Goal: Task Accomplishment & Management: Complete application form

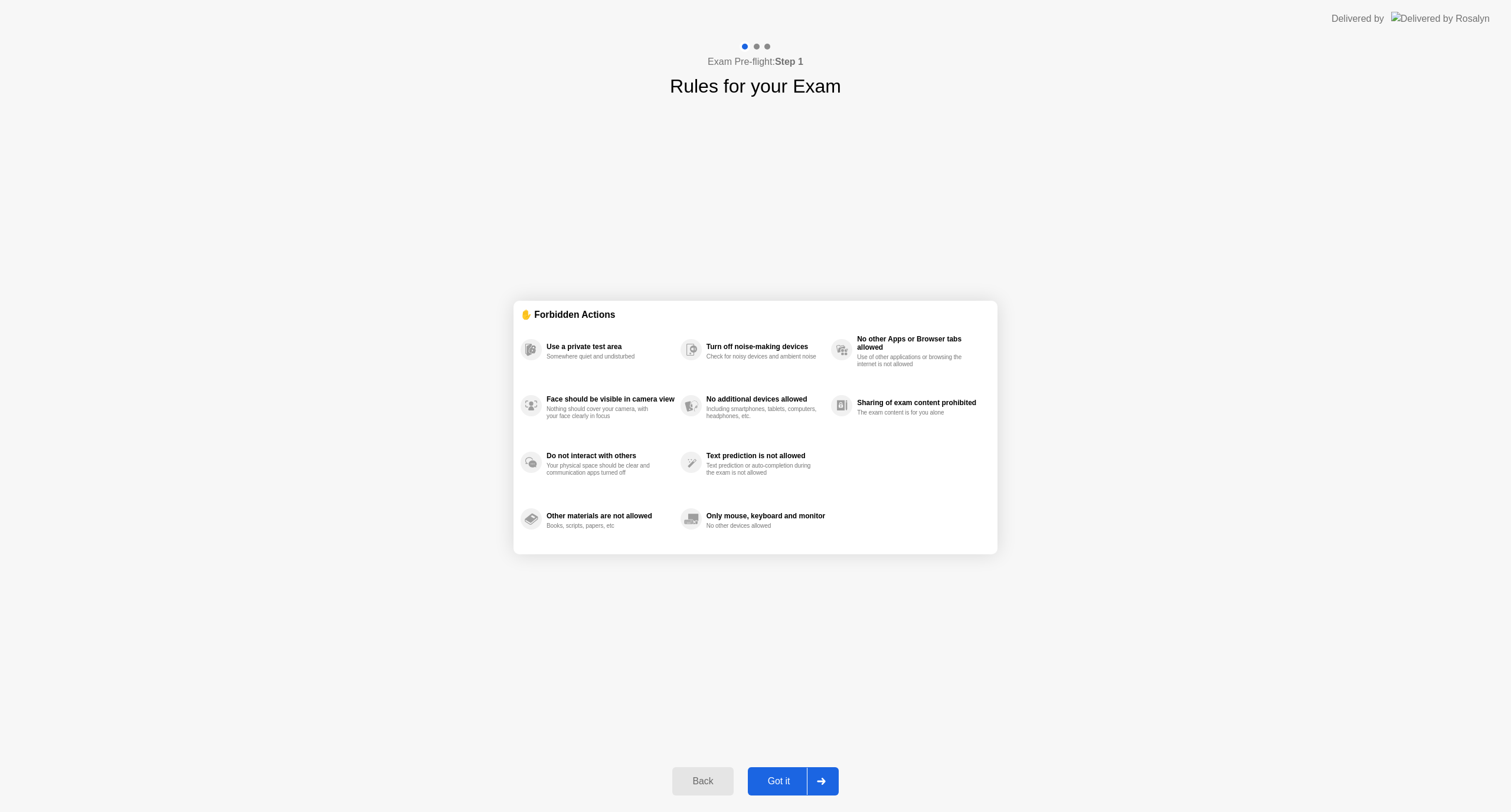
click at [773, 777] on div "Got it" at bounding box center [779, 781] width 56 height 10
select select "Available cameras"
select select "Available speakers"
select select "Available microphones"
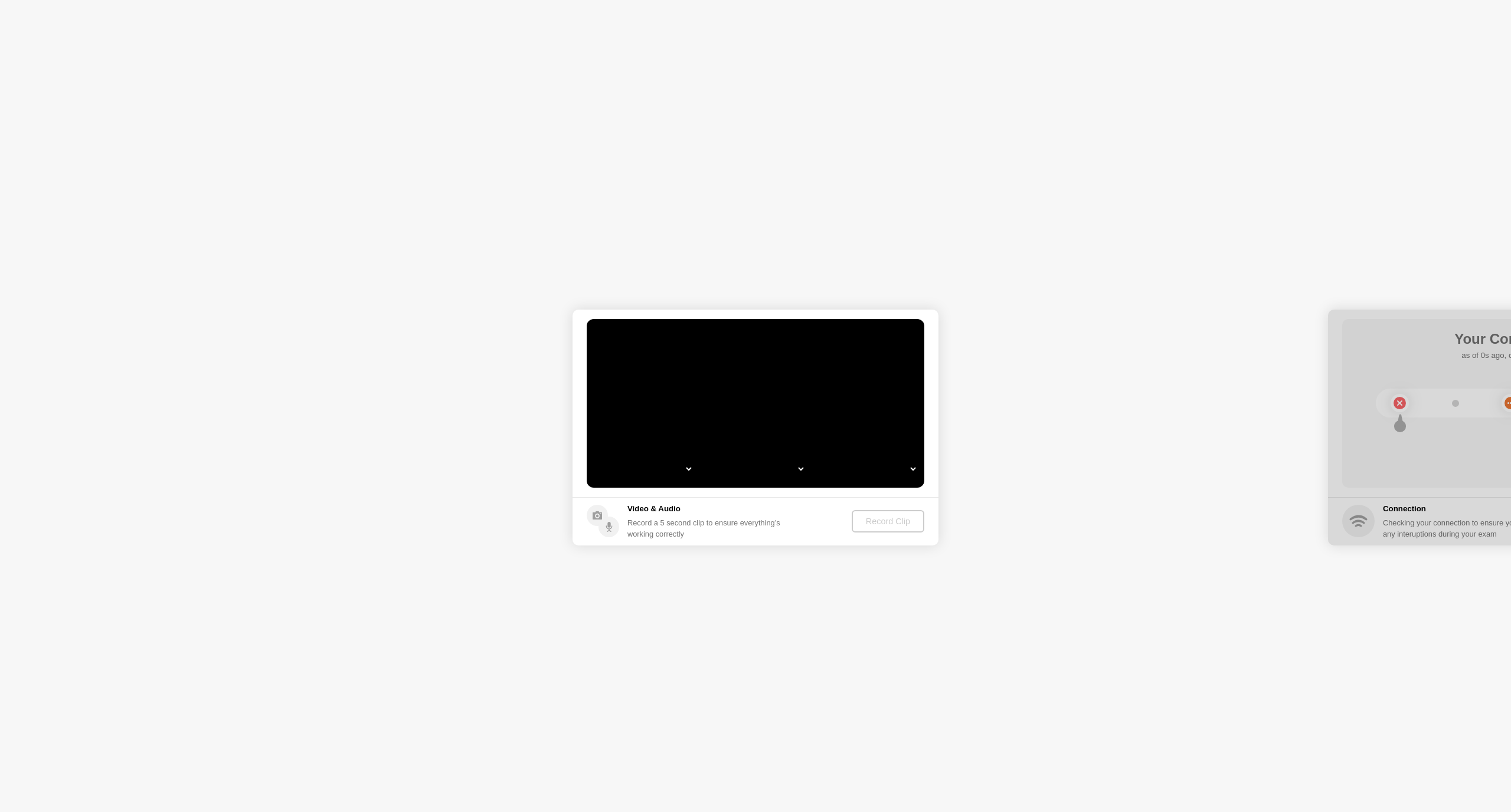
select select "**********"
select select "*******"
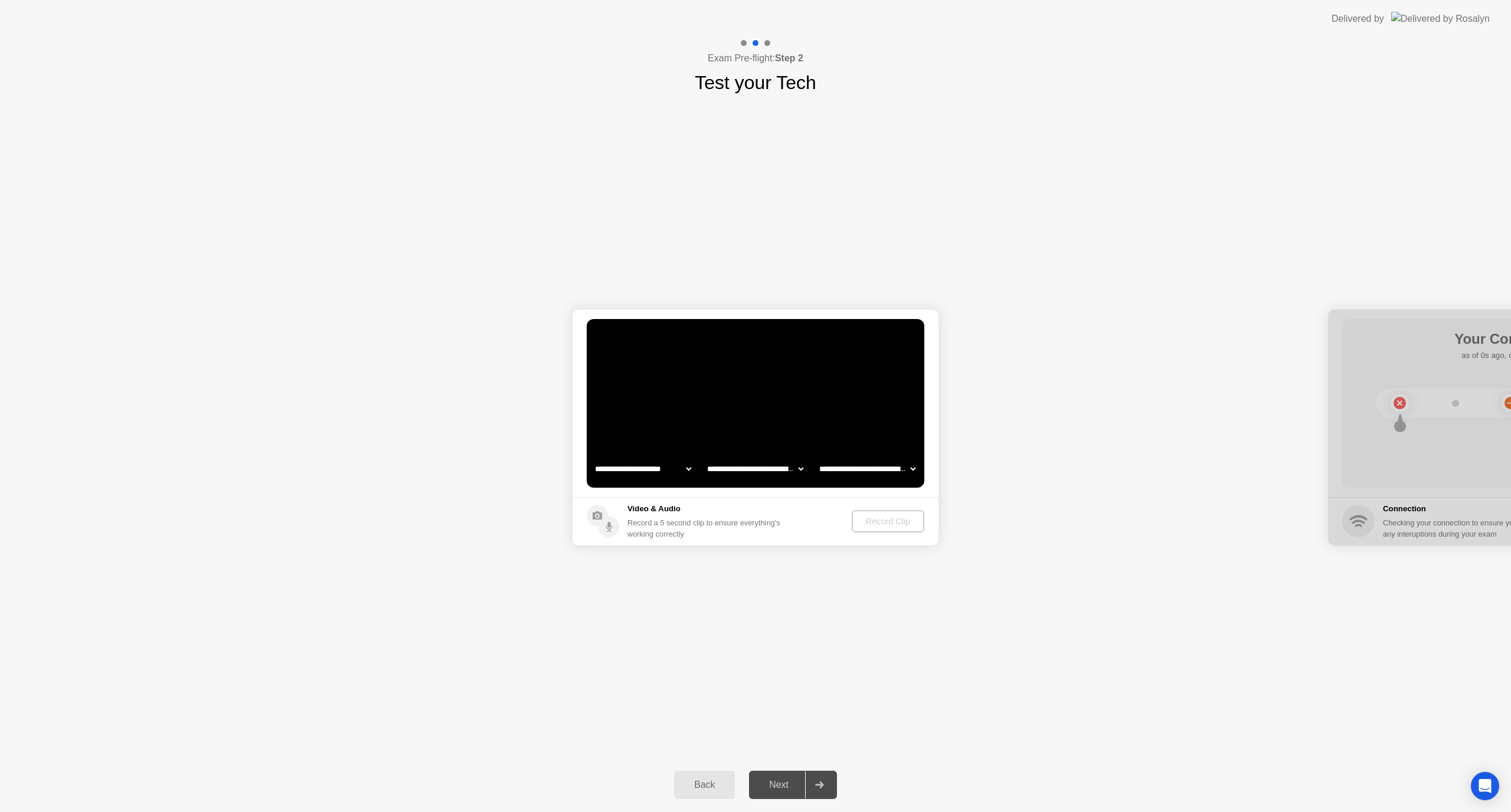
click at [895, 514] on button "Record Clip" at bounding box center [888, 521] width 73 height 22
click at [778, 783] on div "Next" at bounding box center [778, 785] width 52 height 10
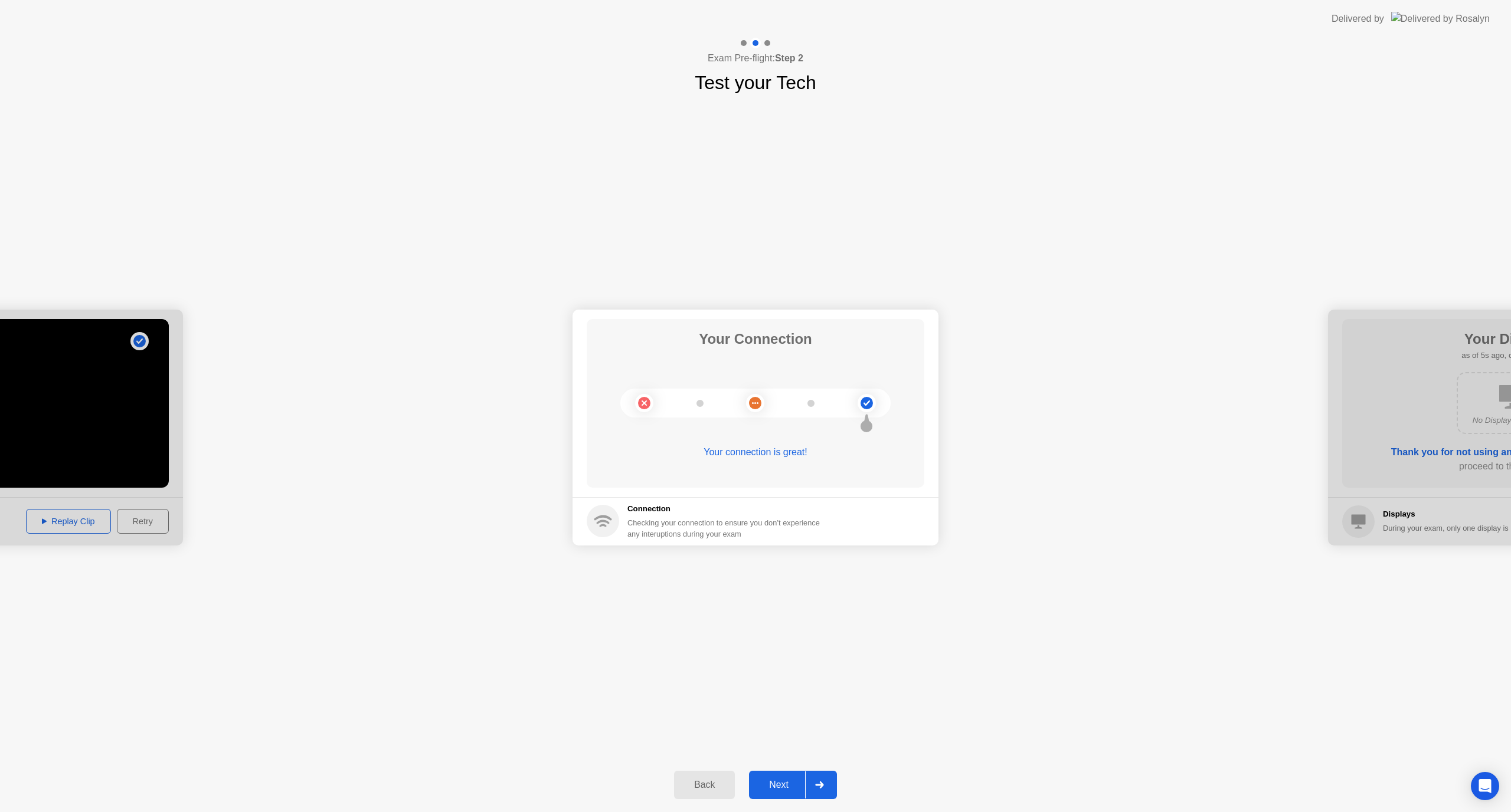
click at [782, 785] on div "Next" at bounding box center [778, 785] width 52 height 10
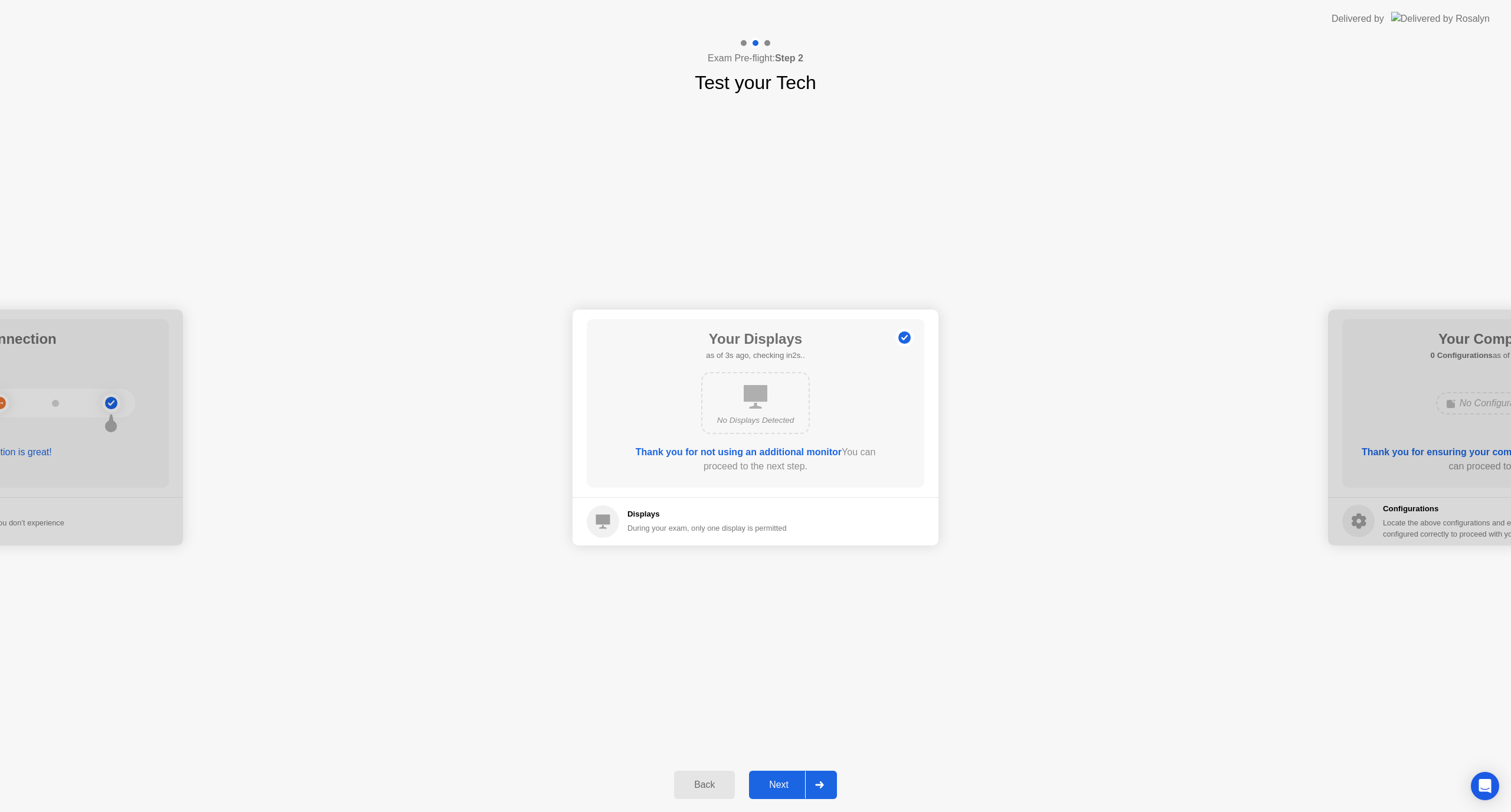
click at [777, 783] on div "Next" at bounding box center [778, 785] width 52 height 10
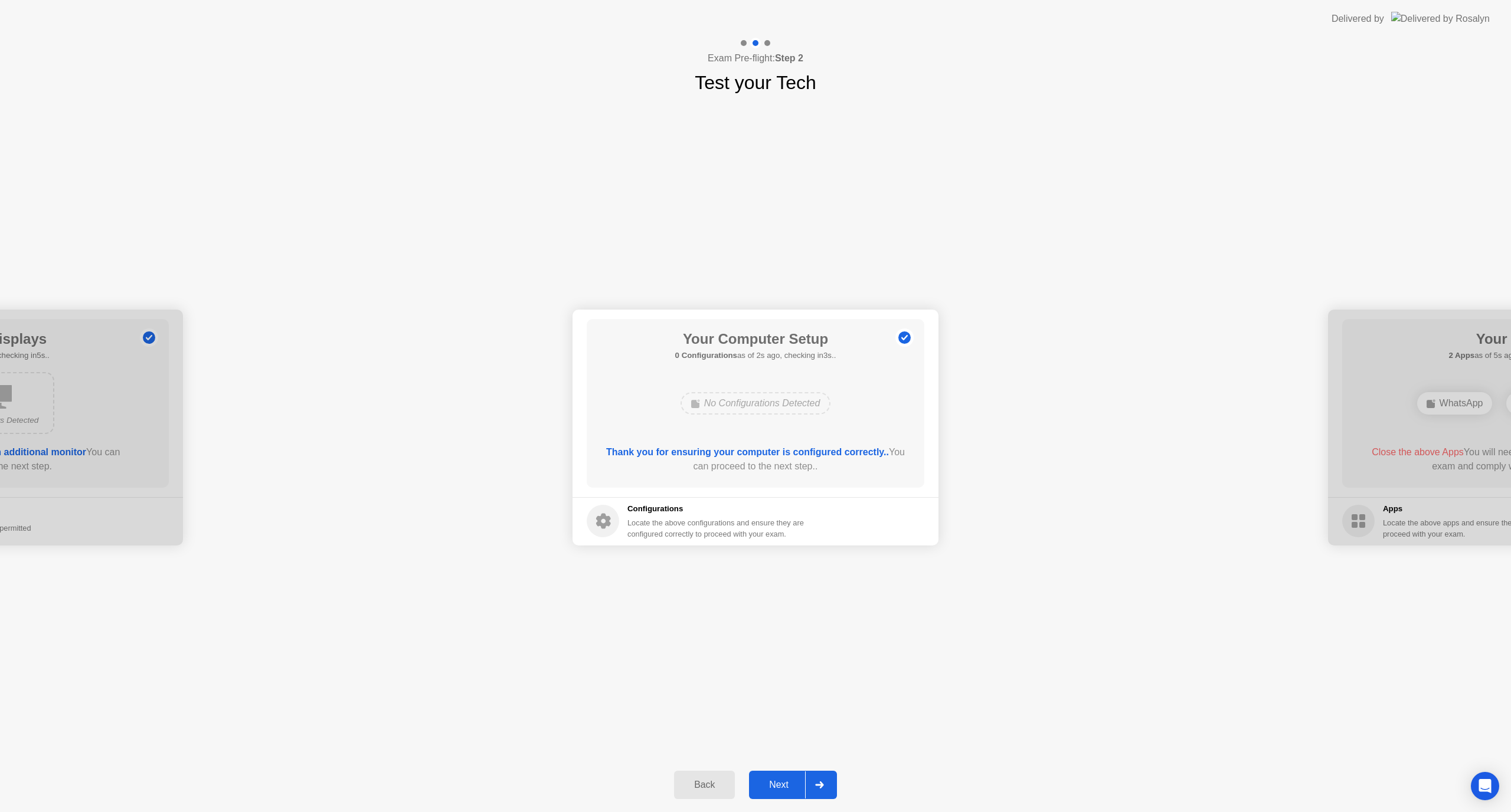
click at [776, 780] on div "Next" at bounding box center [778, 785] width 52 height 10
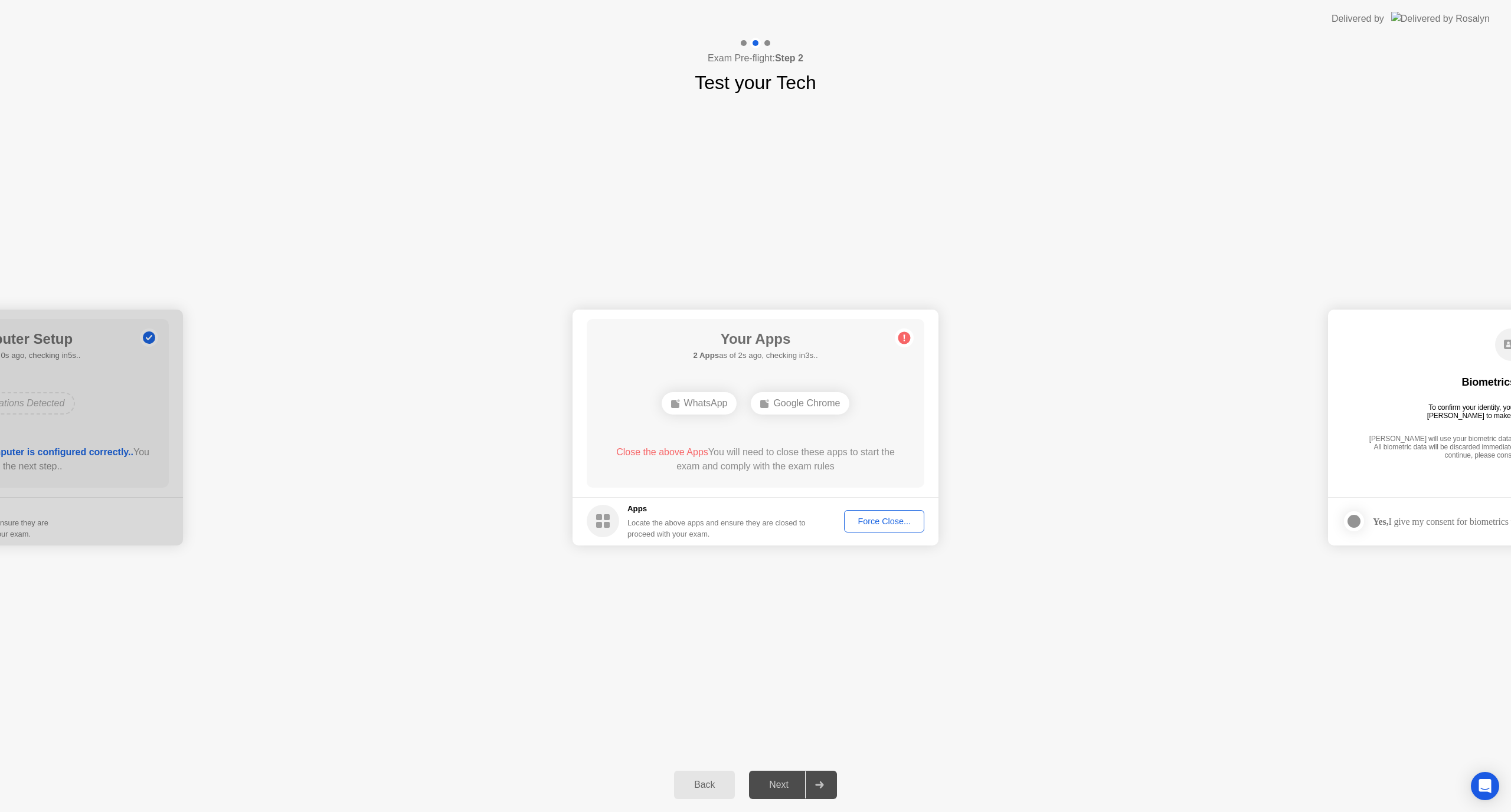
click at [884, 523] on div "Force Close..." at bounding box center [883, 521] width 72 height 10
click at [888, 524] on div "Force Close..." at bounding box center [883, 521] width 72 height 10
click at [775, 411] on div "Google Chrome" at bounding box center [755, 404] width 98 height 22
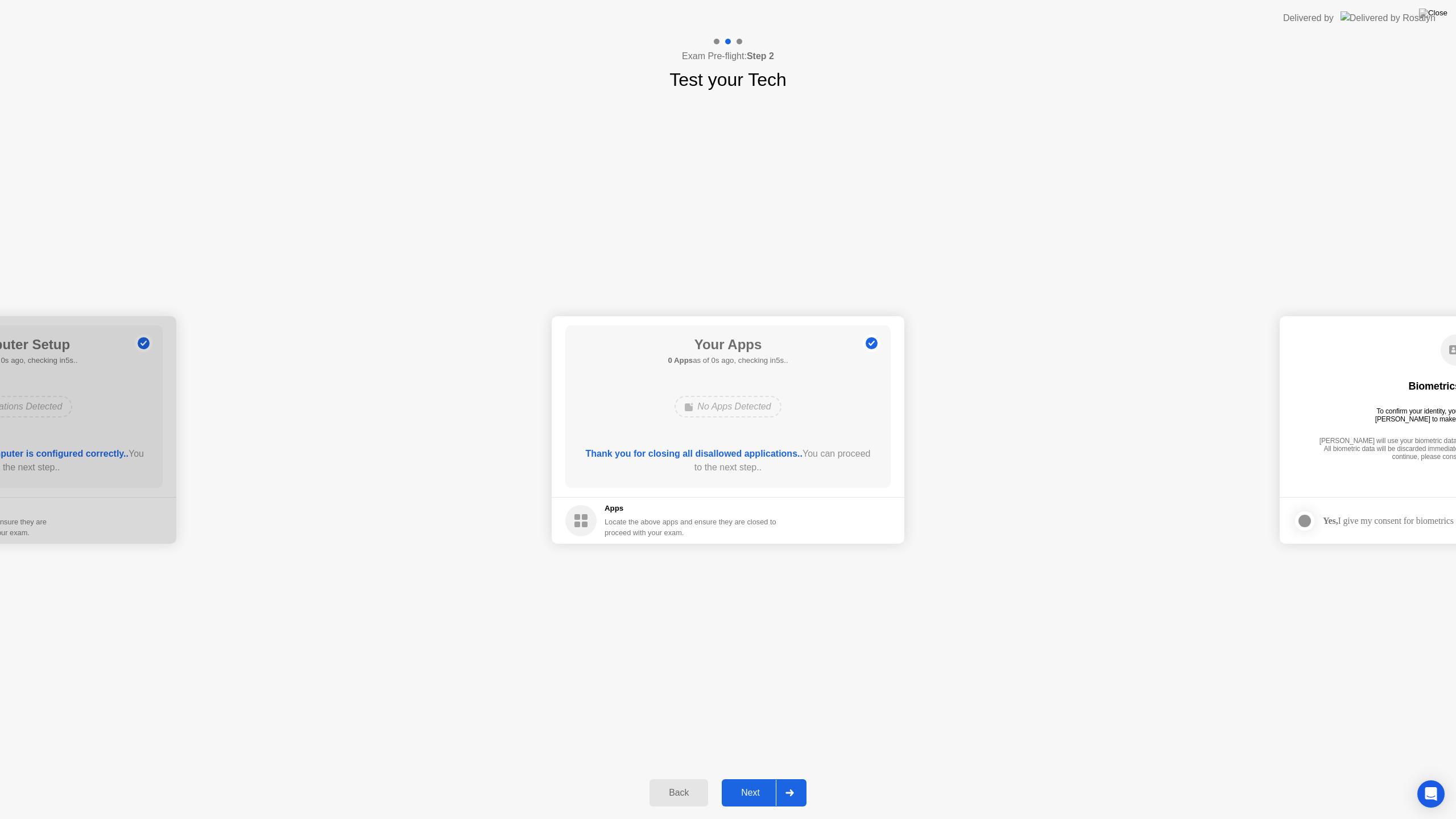
drag, startPoint x: 751, startPoint y: 790, endPoint x: 746, endPoint y: 787, distance: 5.8
click at [750, 783] on div "Next" at bounding box center [750, 792] width 50 height 10
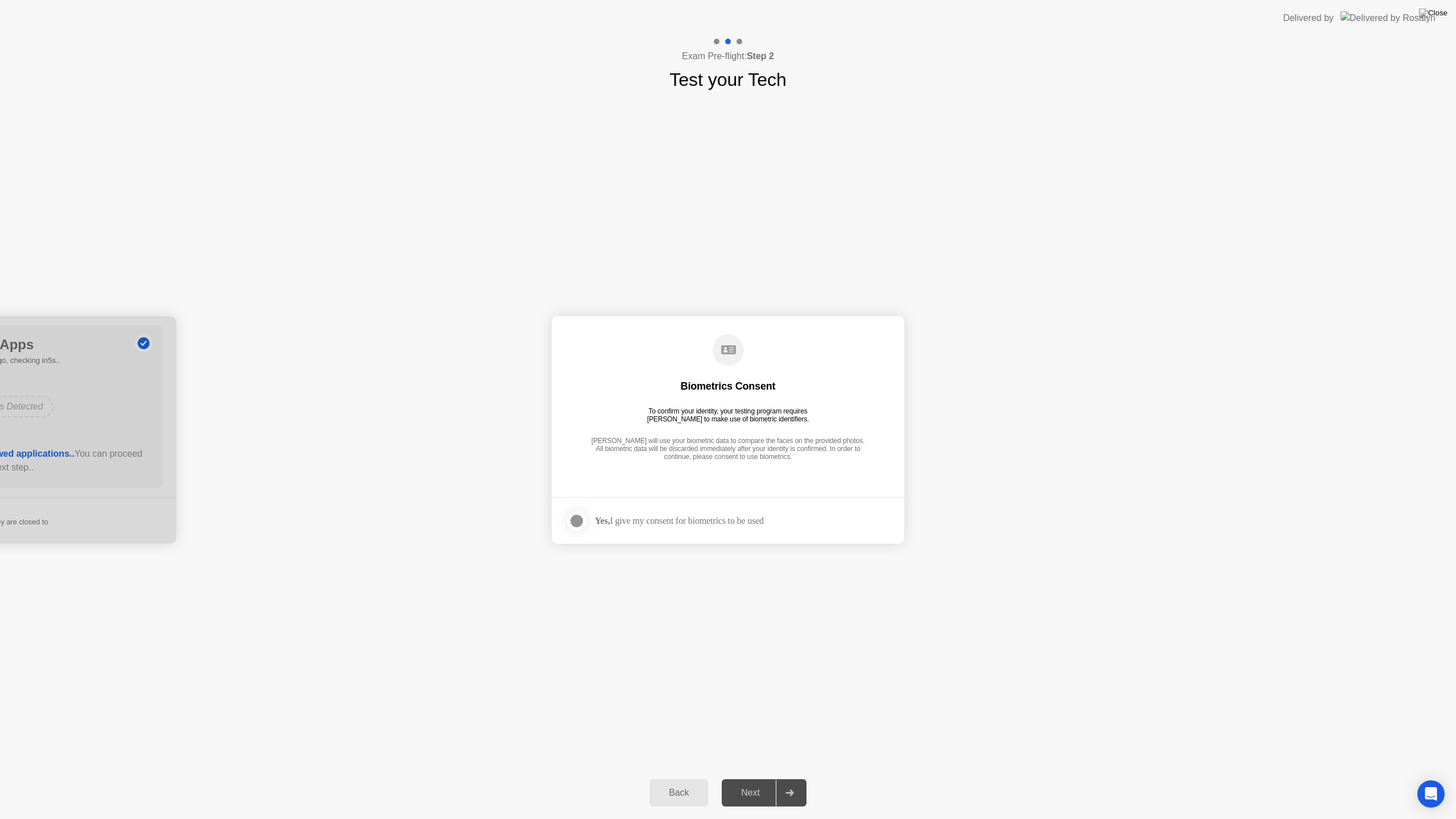
click at [720, 527] on div "Yes, I give my consent for biometrics to be used" at bounding box center [664, 521] width 198 height 23
click at [589, 528] on label at bounding box center [580, 521] width 30 height 23
click at [753, 783] on div "Next" at bounding box center [750, 792] width 50 height 10
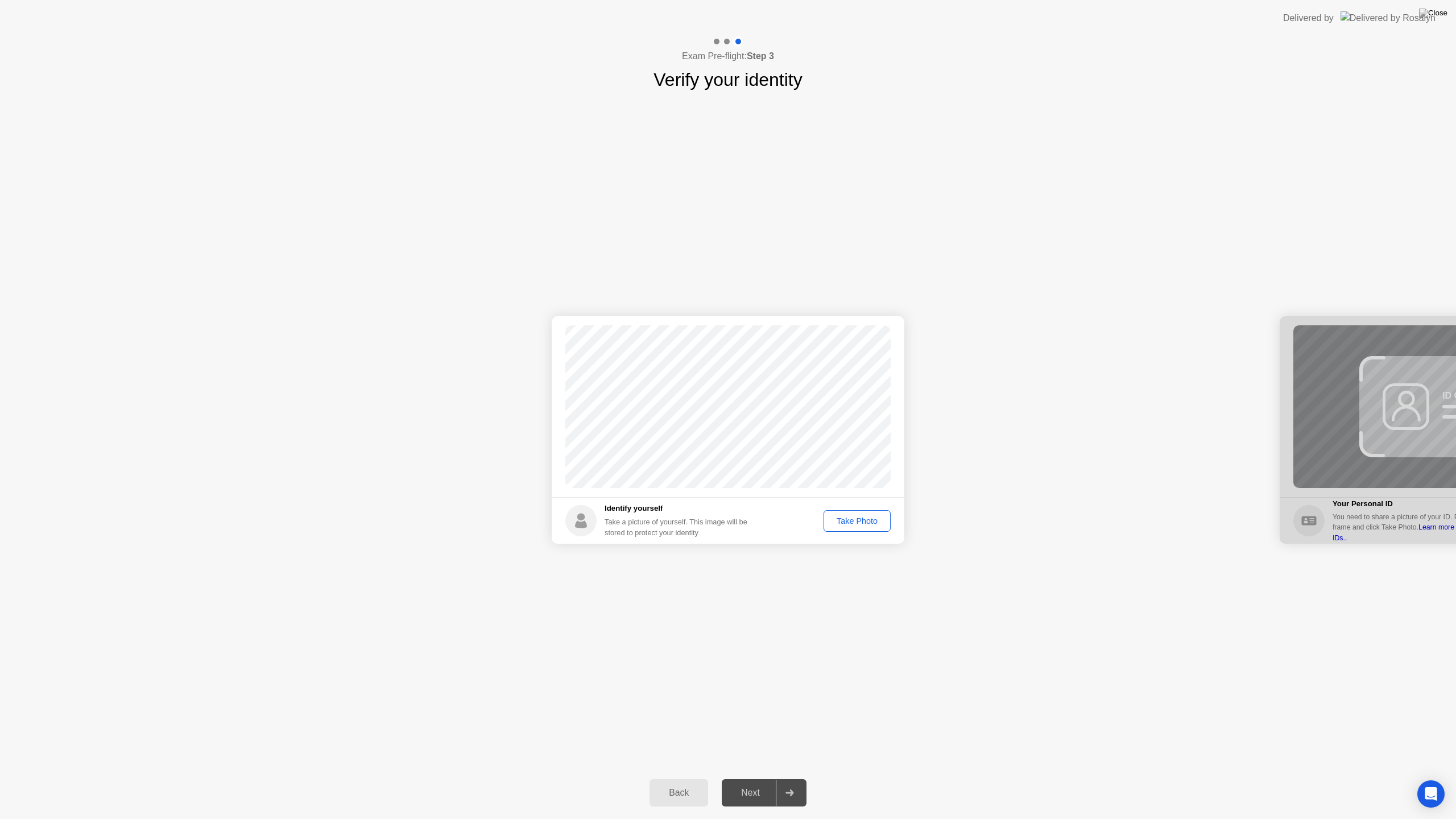
click at [879, 521] on div "Take Photo" at bounding box center [857, 521] width 59 height 9
click at [866, 523] on div "Retake" at bounding box center [864, 521] width 44 height 9
click at [866, 518] on div "Take Photo" at bounding box center [857, 521] width 59 height 9
click at [761, 783] on div "Next" at bounding box center [750, 792] width 50 height 10
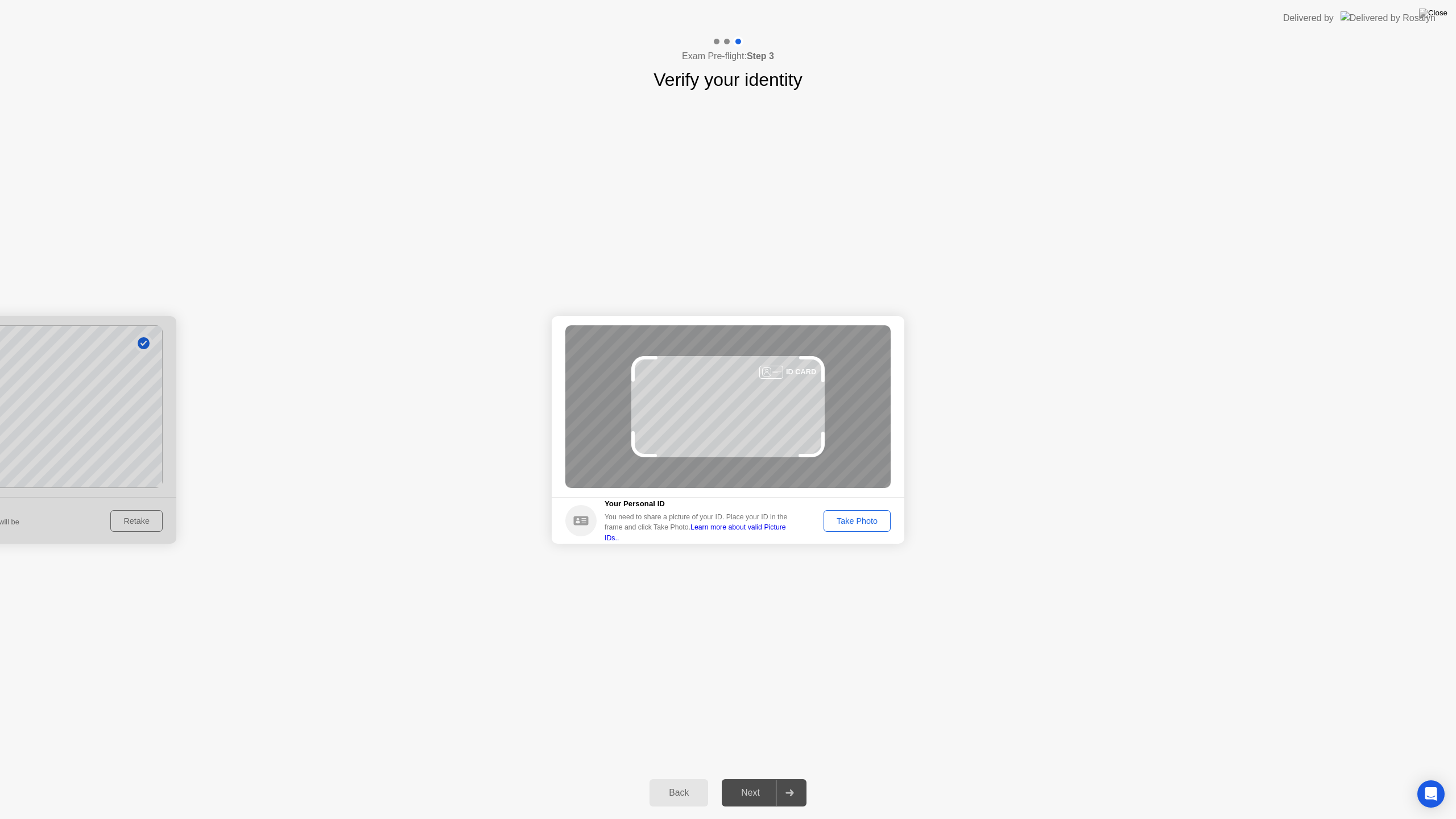
click at [855, 519] on div "Take Photo" at bounding box center [857, 521] width 59 height 9
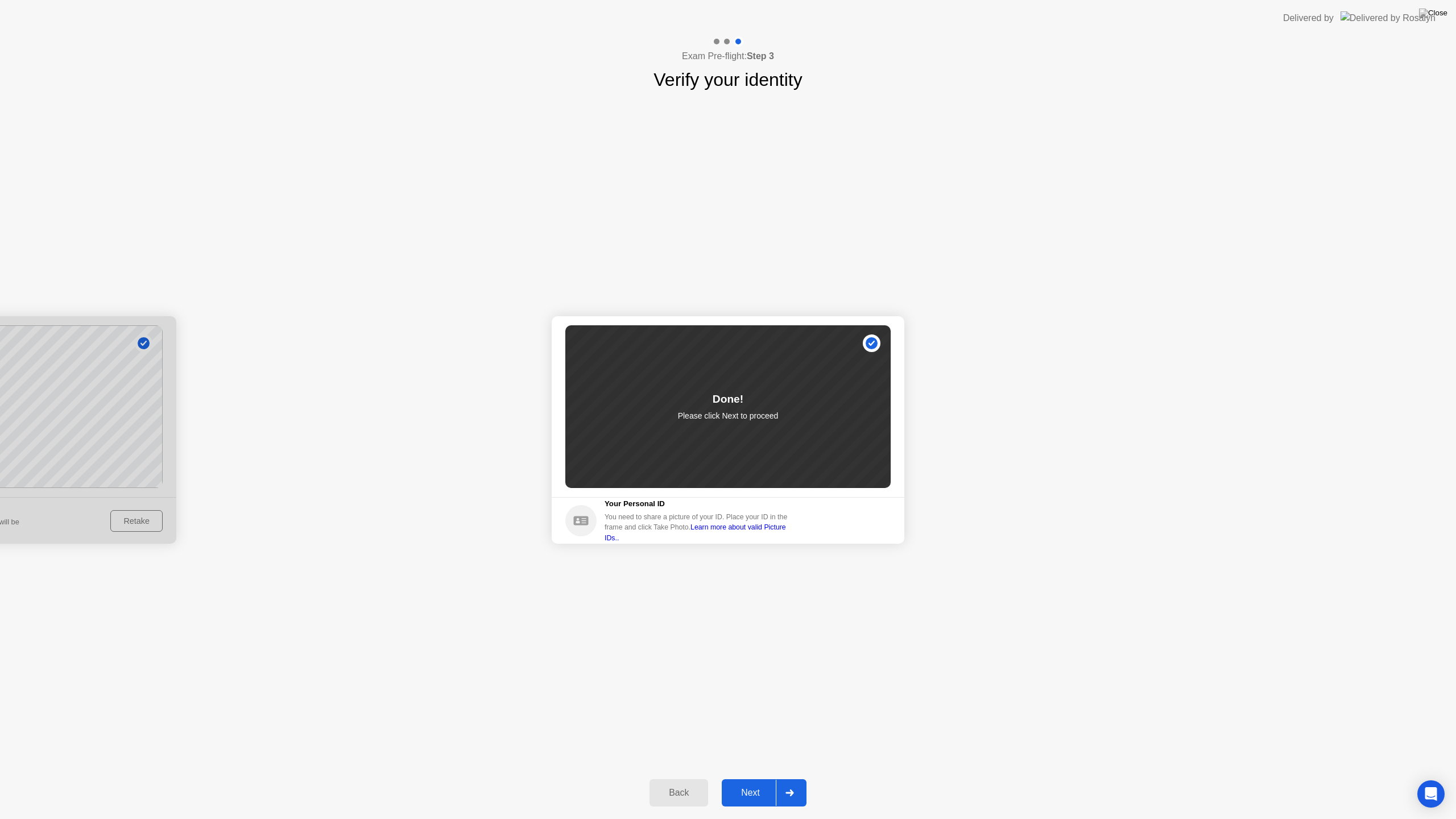
click at [757, 783] on div "Next" at bounding box center [750, 792] width 50 height 10
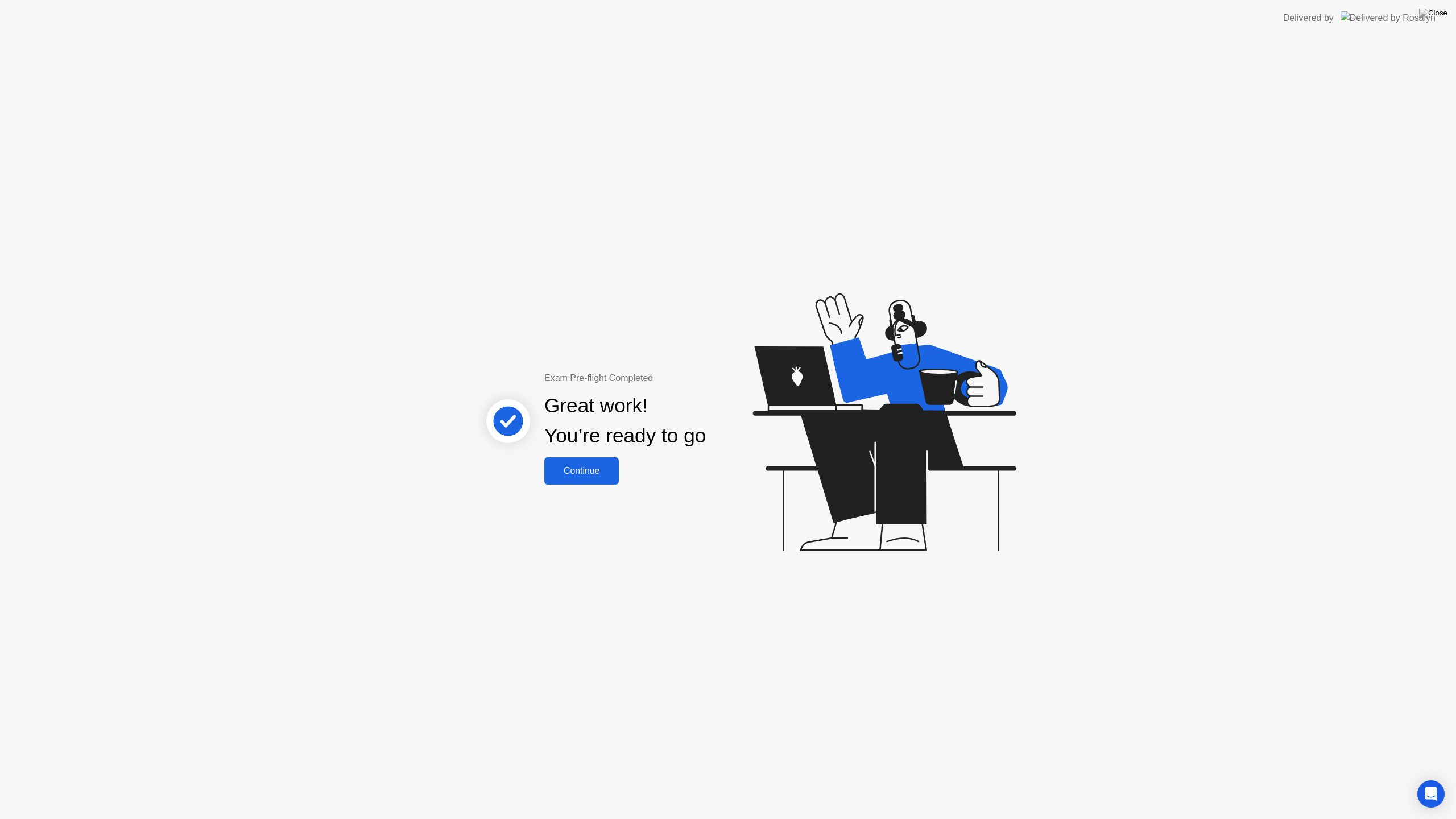
click at [591, 470] on div "Continue" at bounding box center [581, 470] width 68 height 10
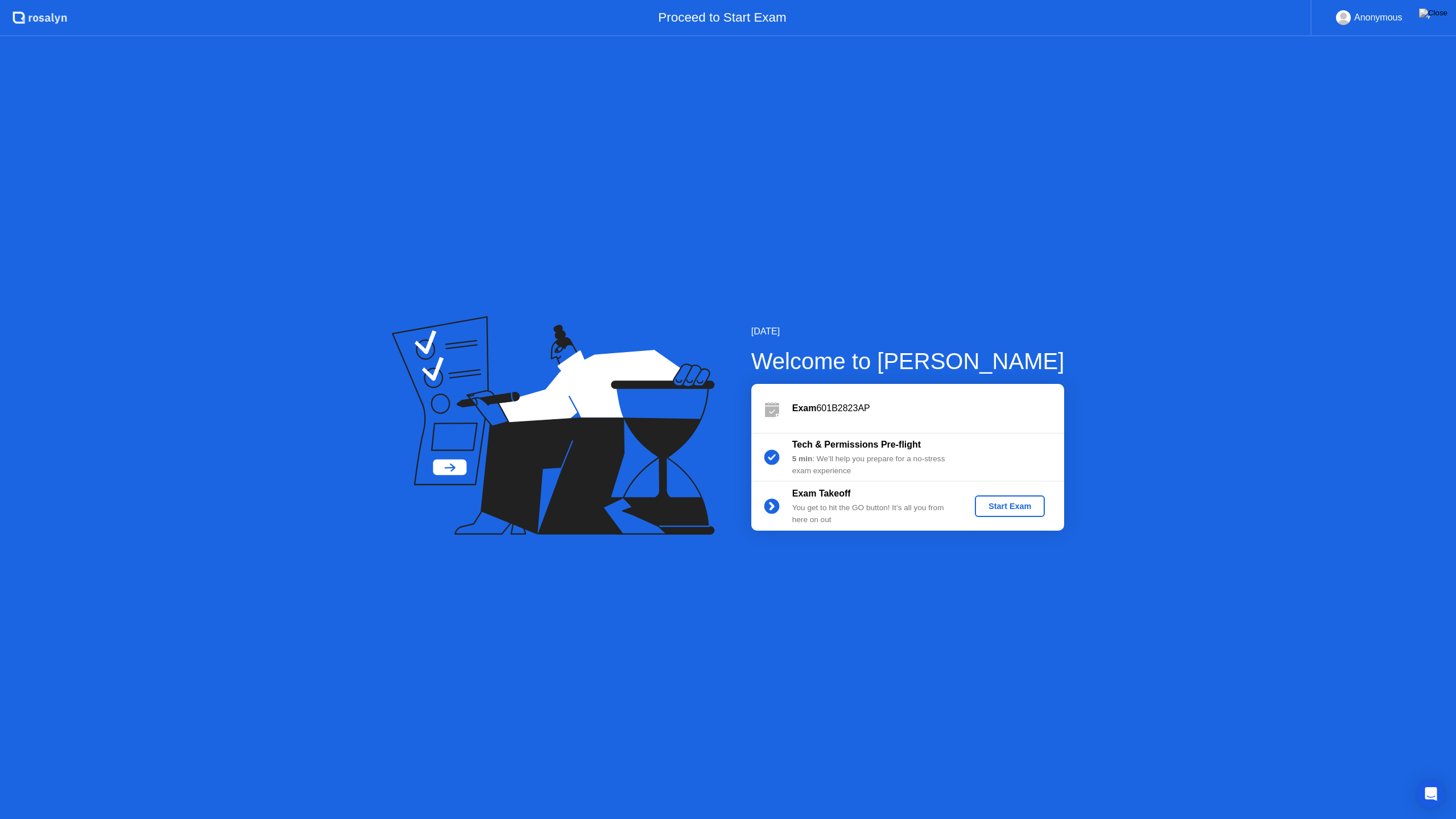
click at [997, 503] on div "Start Exam" at bounding box center [1009, 506] width 61 height 9
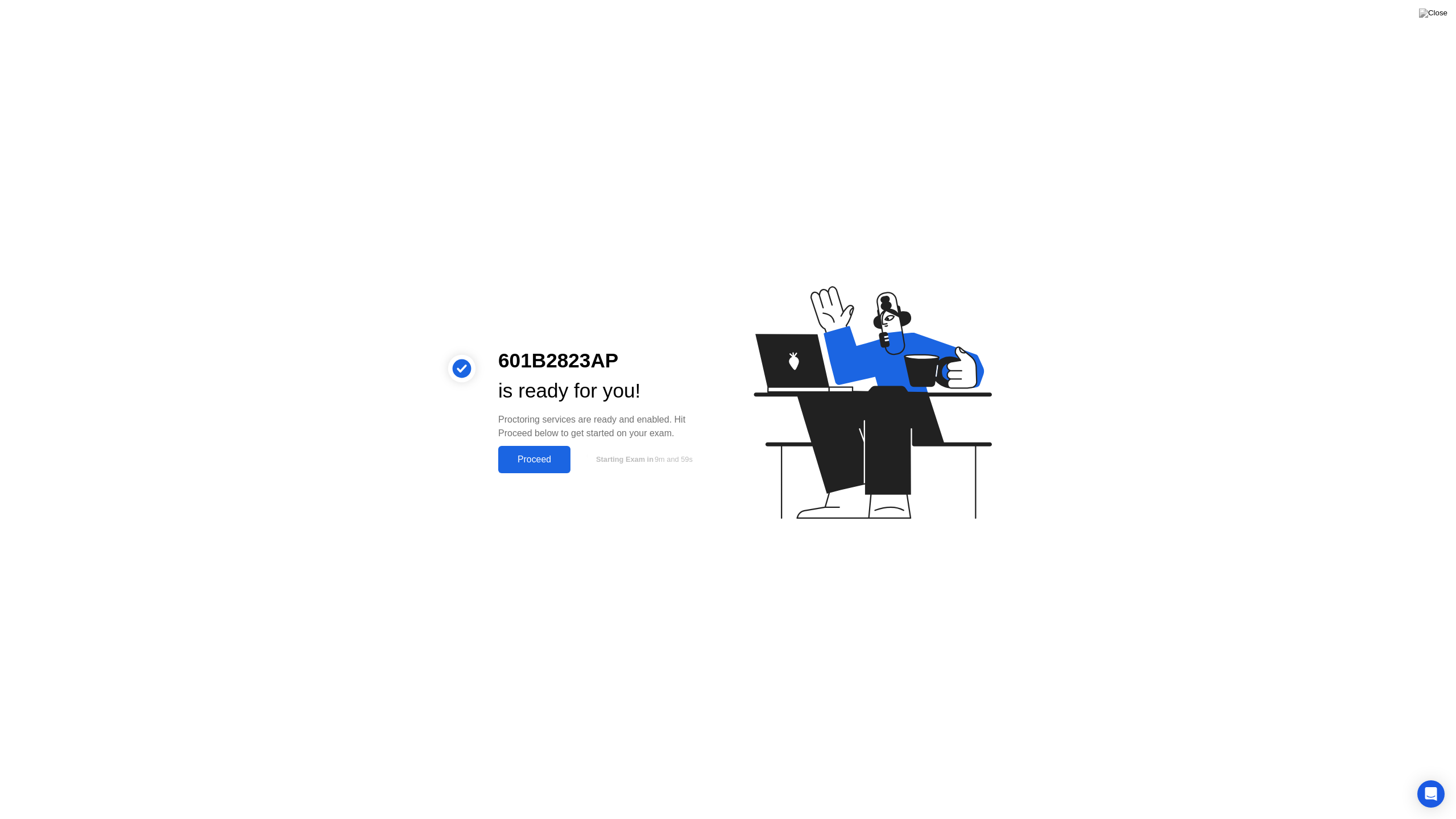
click at [535, 461] on div "Proceed" at bounding box center [533, 459] width 65 height 10
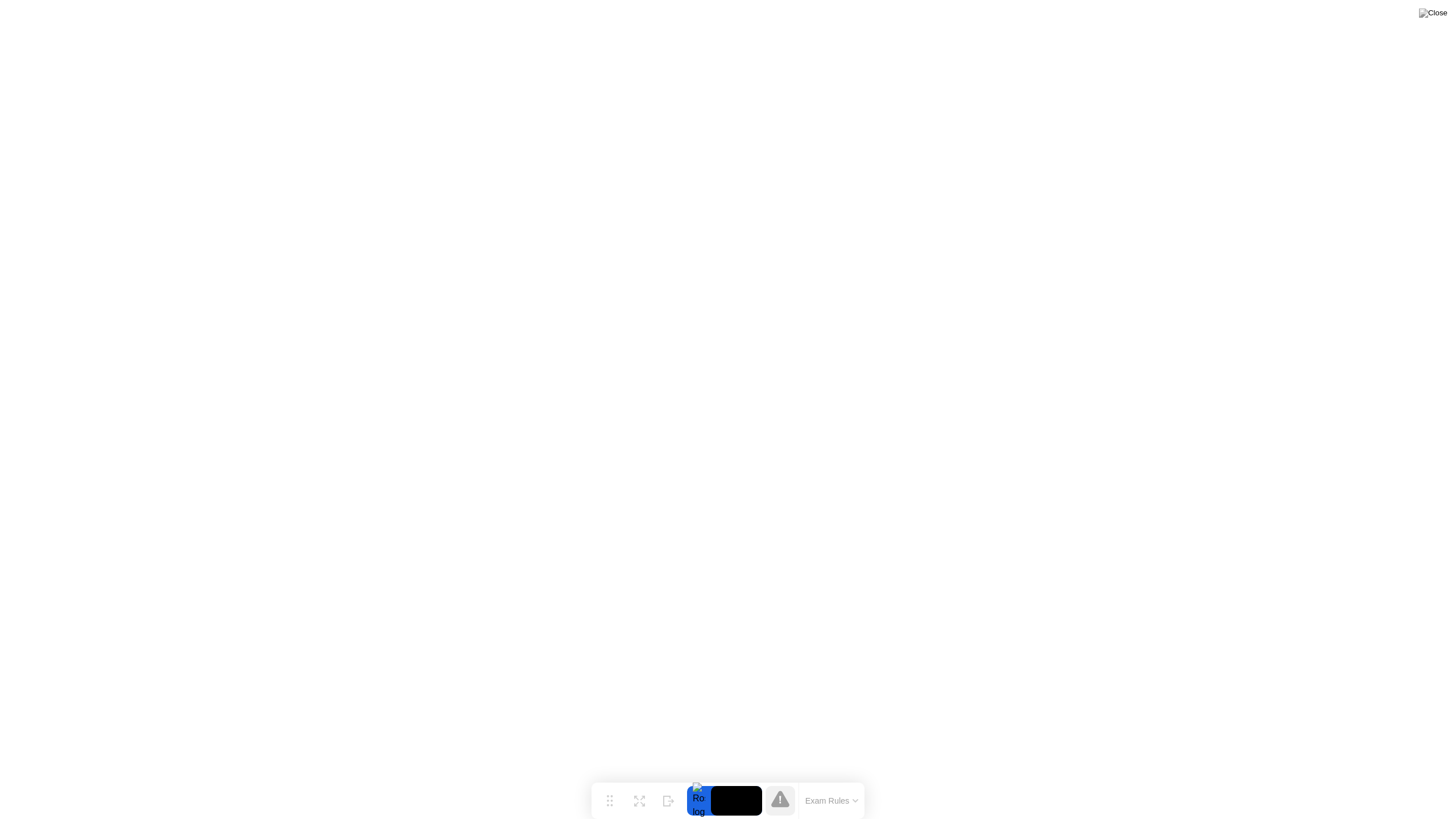
click at [846, 783] on button "Exam Rules" at bounding box center [832, 800] width 60 height 10
